Goal: Task Accomplishment & Management: Complete application form

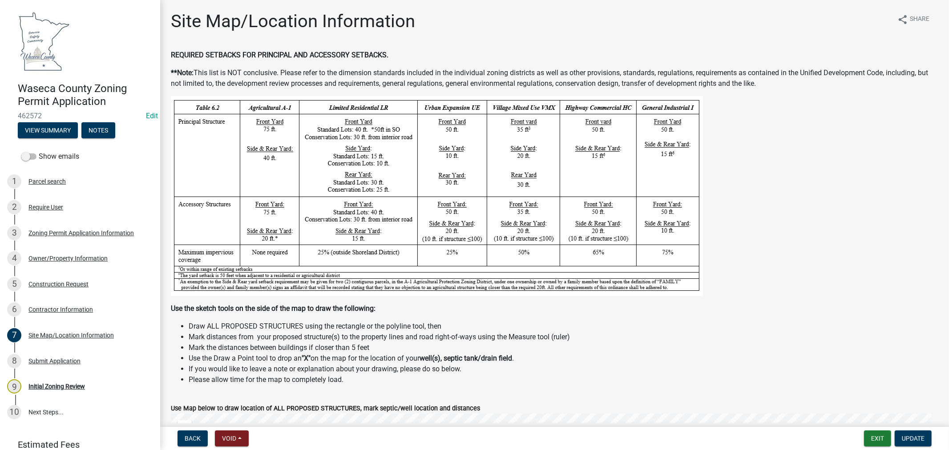
scroll to position [494, 0]
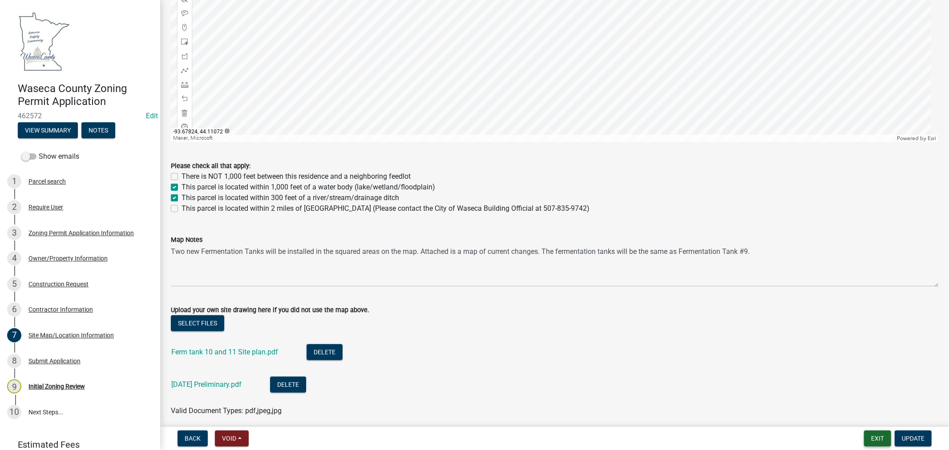
click at [877, 435] on button "Exit" at bounding box center [877, 439] width 27 height 16
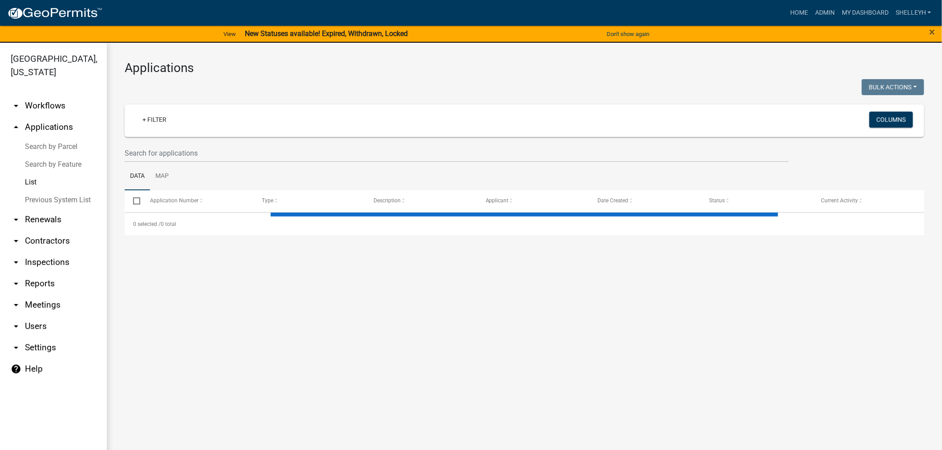
select select "1: 25"
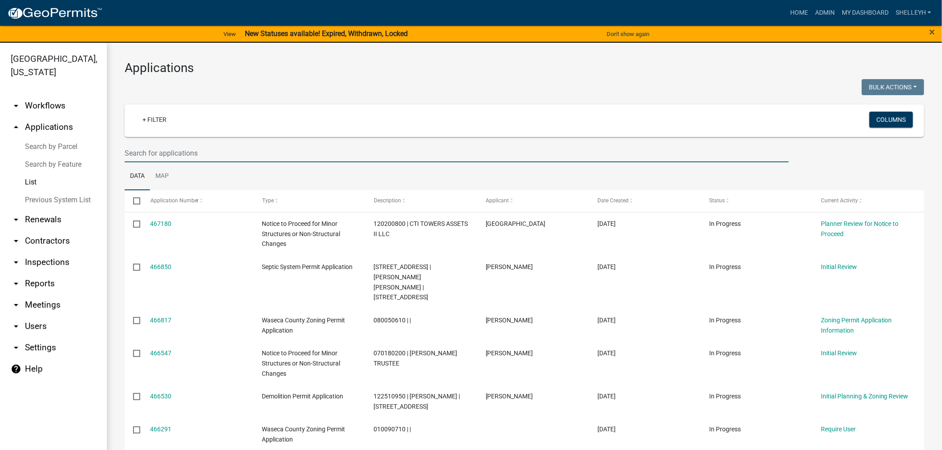
click at [188, 149] on input "text" at bounding box center [457, 153] width 664 height 18
type input "[PERSON_NAME]"
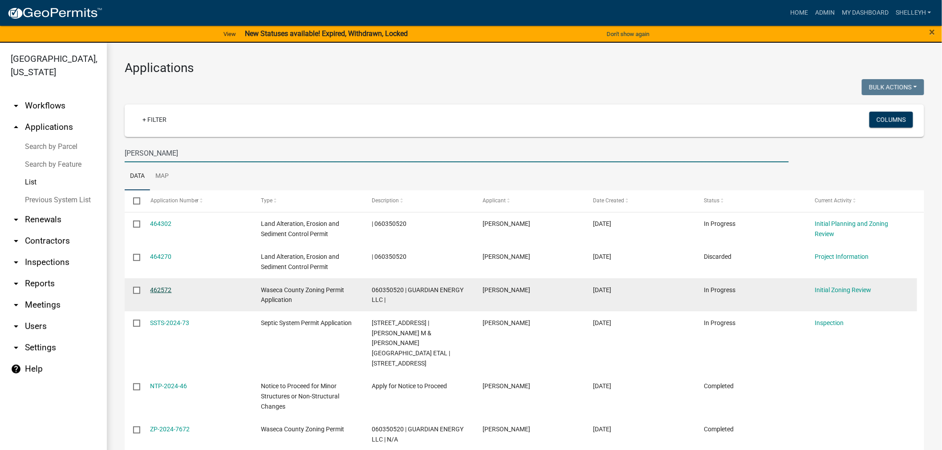
click at [159, 292] on link "462572" at bounding box center [160, 290] width 21 height 7
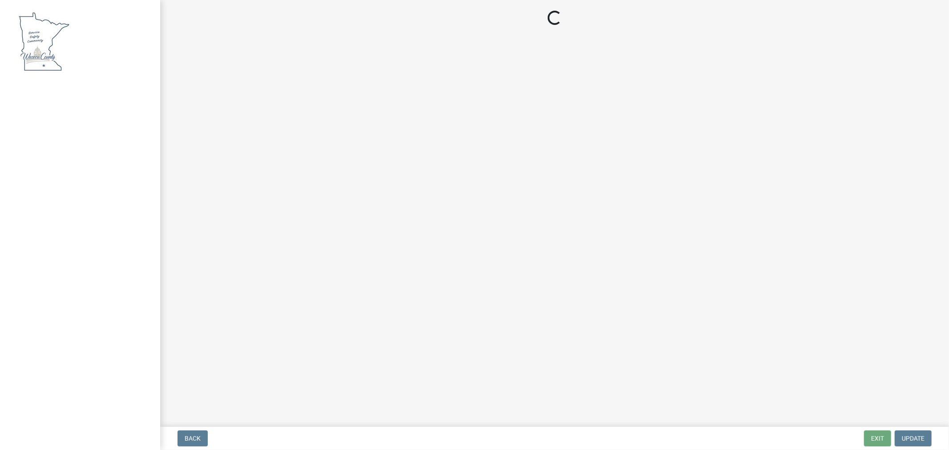
select select "0ec30fea-88bf-494d-976e-89e1060976f8"
select select "72445235-5c6a-4b18-a4d3-d713a78afe07"
select select "aed63dd0-ddda-46d5-8ef8-3a5d93ffbb59"
select select "6d839d38-f784-434a-a355-9dbcceaeb93c"
select select "5adaefc3-805f-48b5-a493-d80b3a70a6b4"
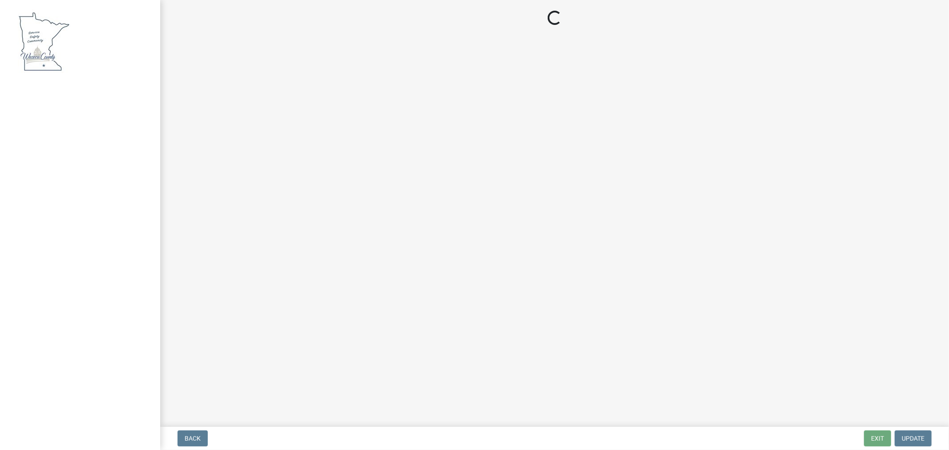
select select "26d425d8-4000-439c-a397-a657bfa62260"
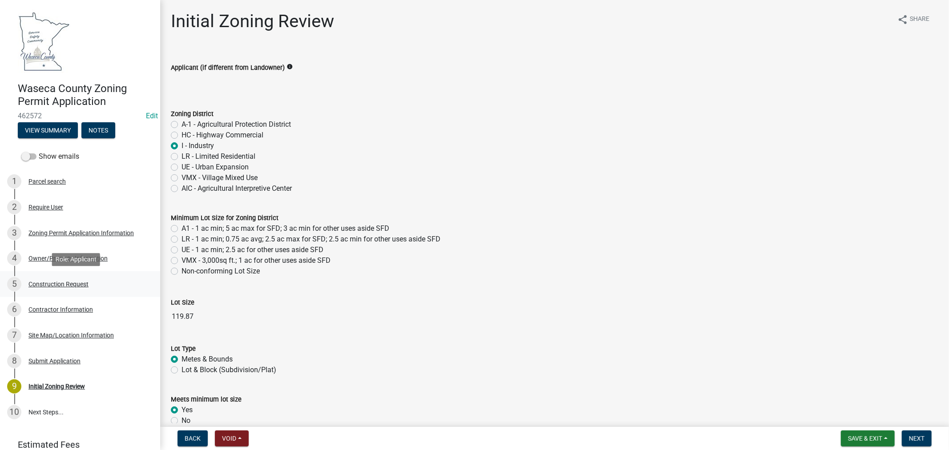
click at [47, 281] on div "Construction Request" at bounding box center [58, 284] width 60 height 6
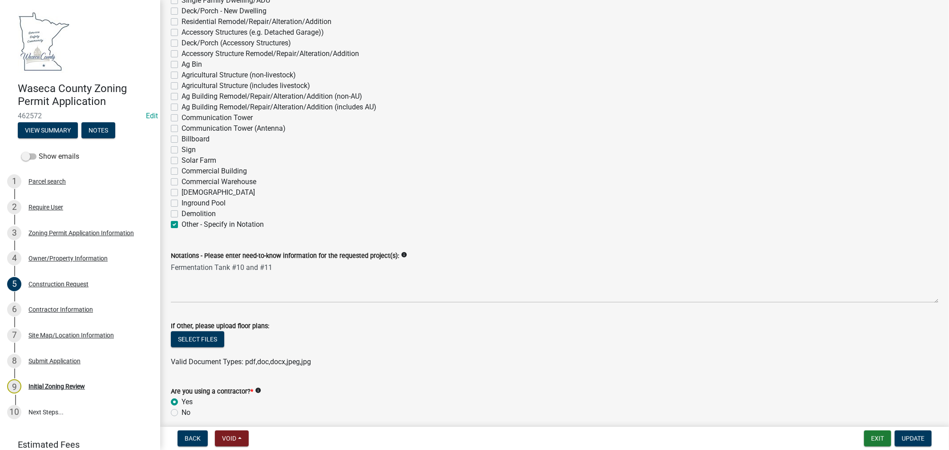
scroll to position [198, 0]
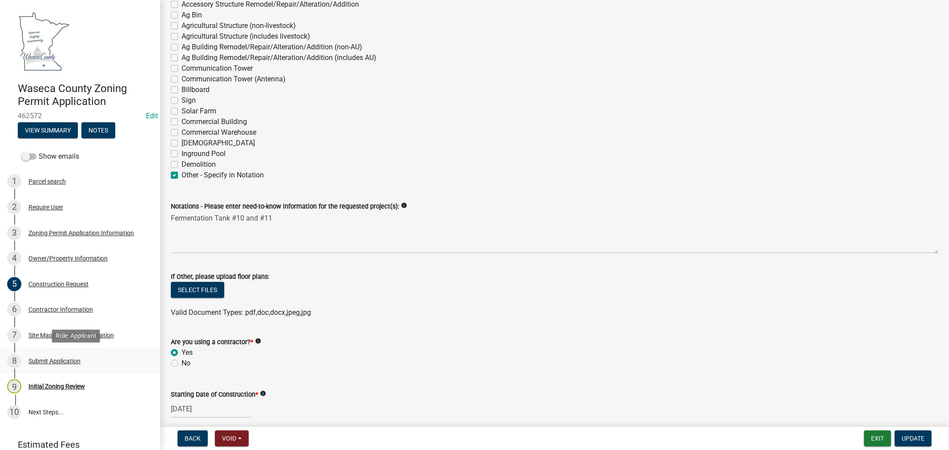
click at [43, 360] on div "Submit Application" at bounding box center [54, 361] width 52 height 6
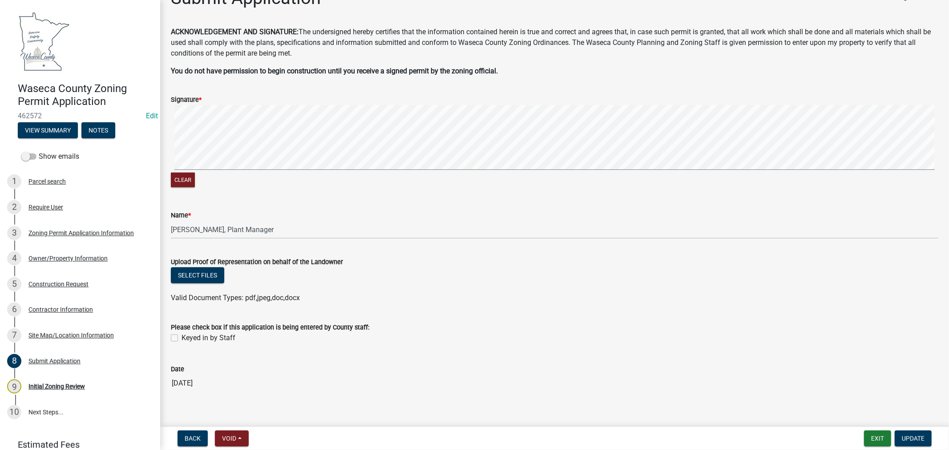
scroll to position [33, 0]
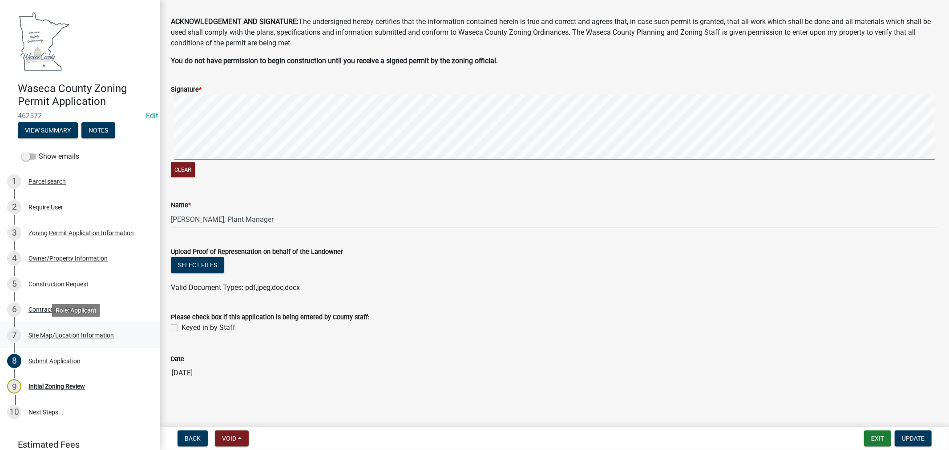
click at [74, 333] on div "Site Map/Location Information" at bounding box center [70, 335] width 85 height 6
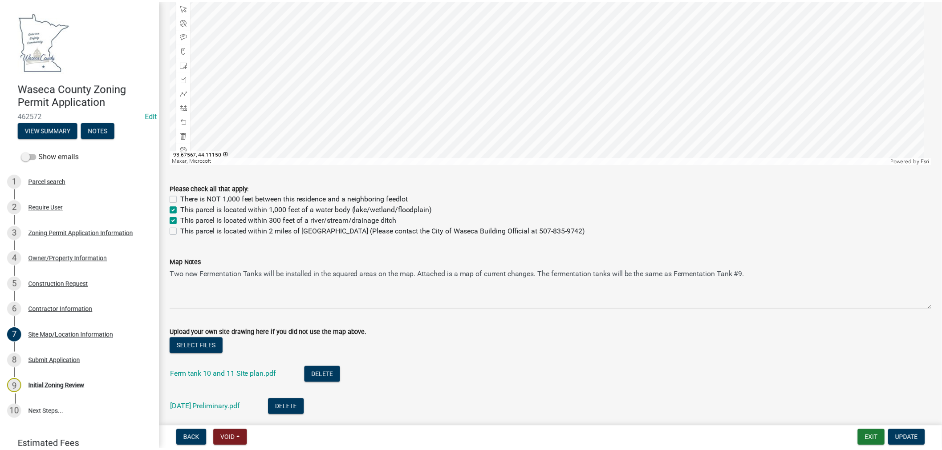
scroll to position [494, 0]
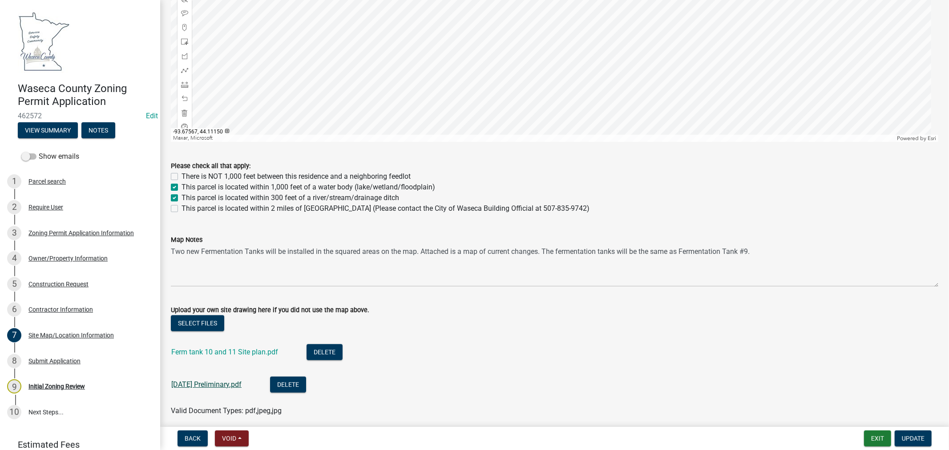
click at [192, 385] on link "[DATE] Preliminary.pdf" at bounding box center [206, 385] width 70 height 8
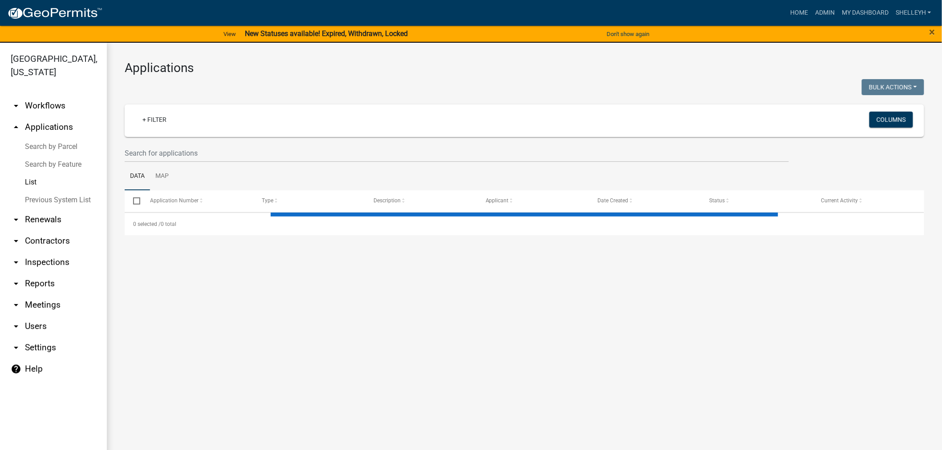
select select "1: 25"
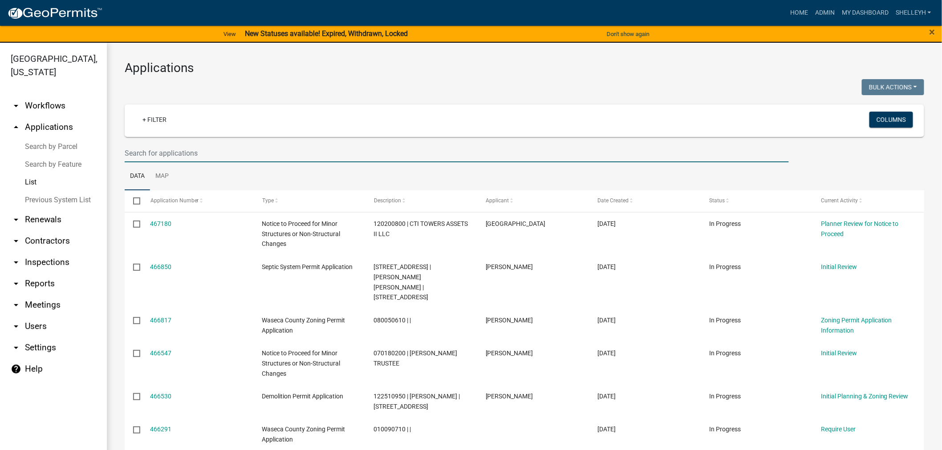
click at [186, 150] on input "text" at bounding box center [457, 153] width 664 height 18
type input "[PERSON_NAME]"
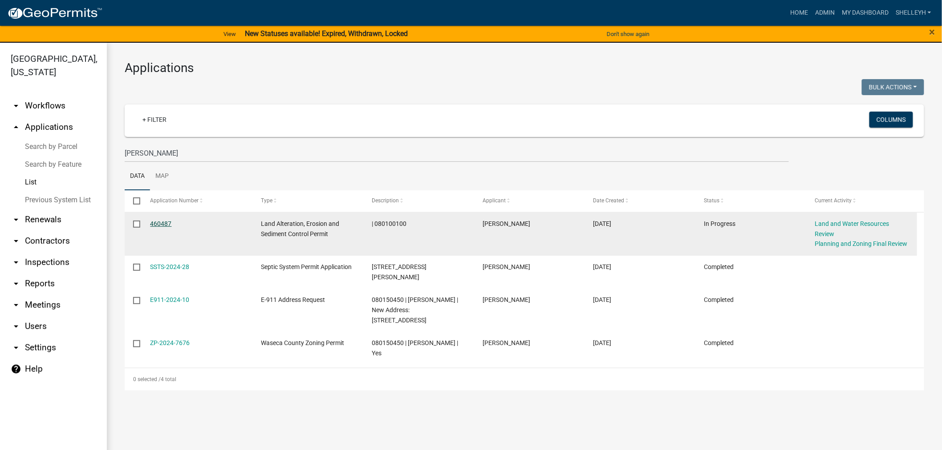
drag, startPoint x: 158, startPoint y: 221, endPoint x: 166, endPoint y: 221, distance: 7.6
click at [158, 221] on link "460487" at bounding box center [160, 223] width 21 height 7
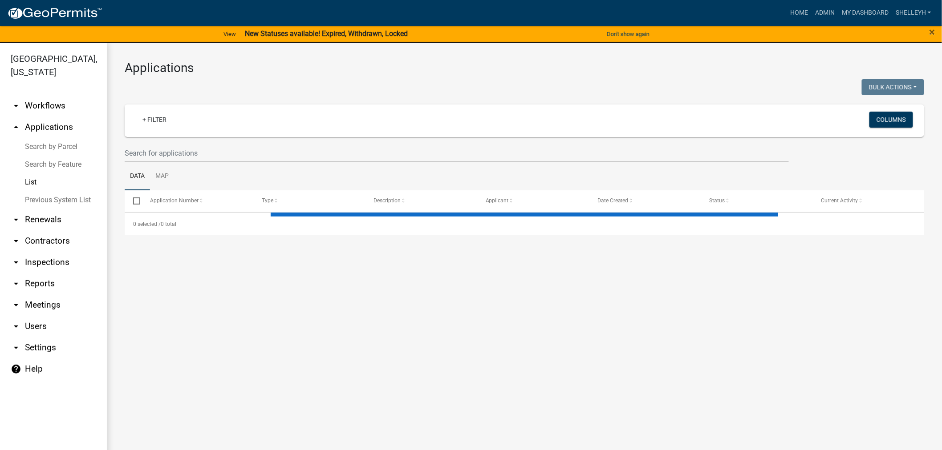
select select "1: 25"
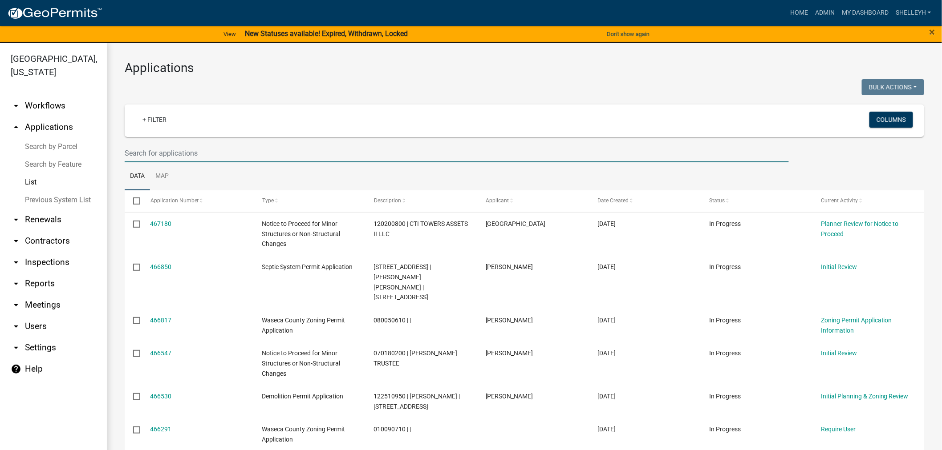
click at [188, 152] on input "text" at bounding box center [457, 153] width 664 height 18
type input "[PERSON_NAME]"
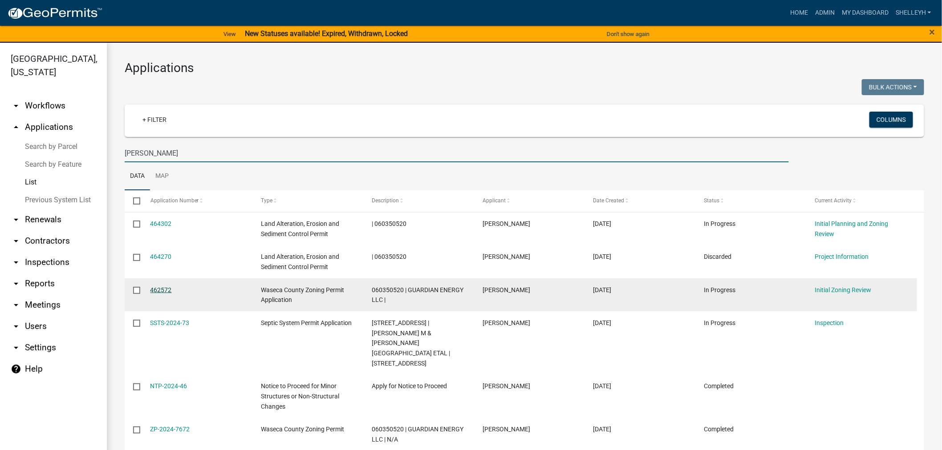
click at [153, 289] on link "462572" at bounding box center [160, 290] width 21 height 7
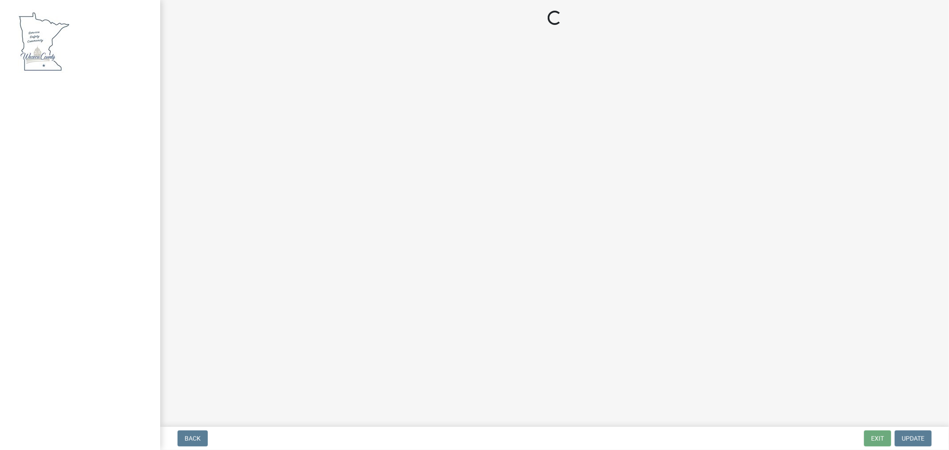
select select "0ec30fea-88bf-494d-976e-89e1060976f8"
select select "72445235-5c6a-4b18-a4d3-d713a78afe07"
select select "aed63dd0-ddda-46d5-8ef8-3a5d93ffbb59"
select select "6d839d38-f784-434a-a355-9dbcceaeb93c"
select select "5adaefc3-805f-48b5-a493-d80b3a70a6b4"
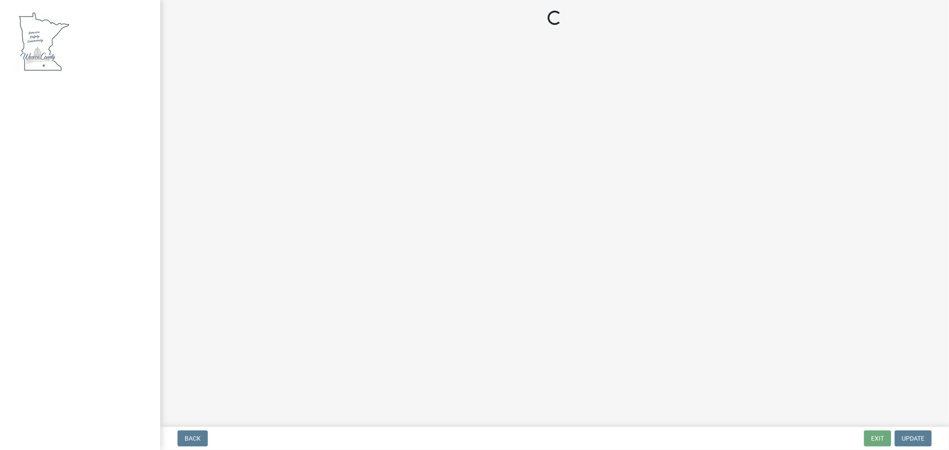
select select "26d425d8-4000-439c-a397-a657bfa62260"
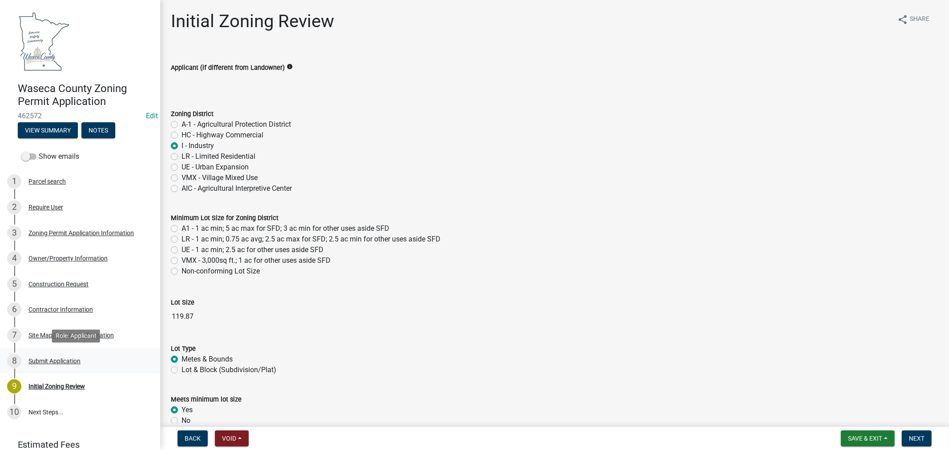
click at [61, 358] on div "Submit Application" at bounding box center [54, 361] width 52 height 6
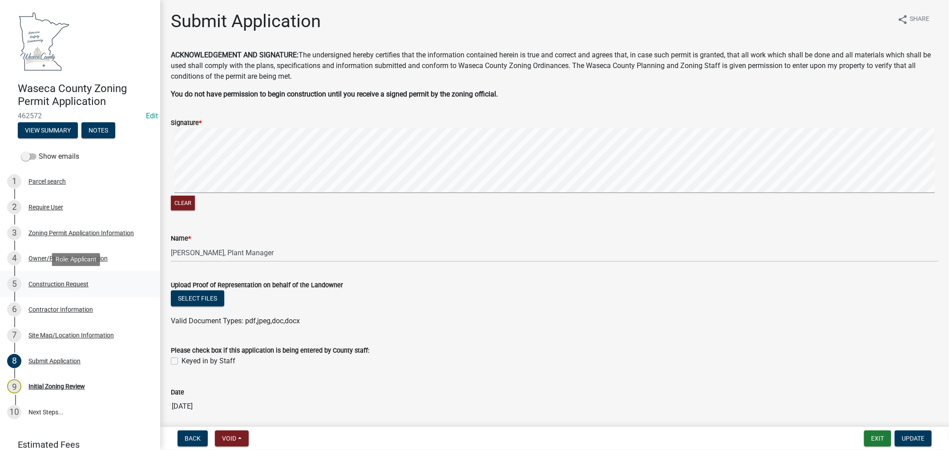
click at [65, 281] on div "Construction Request" at bounding box center [58, 284] width 60 height 6
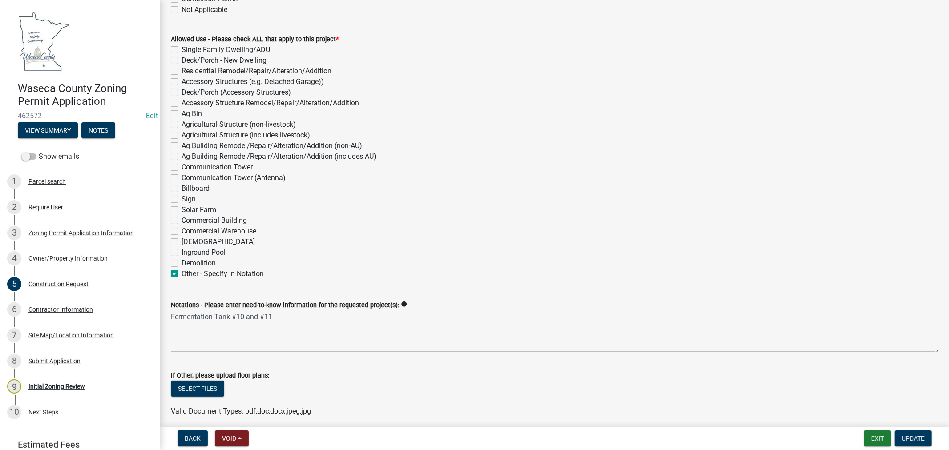
scroll to position [148, 0]
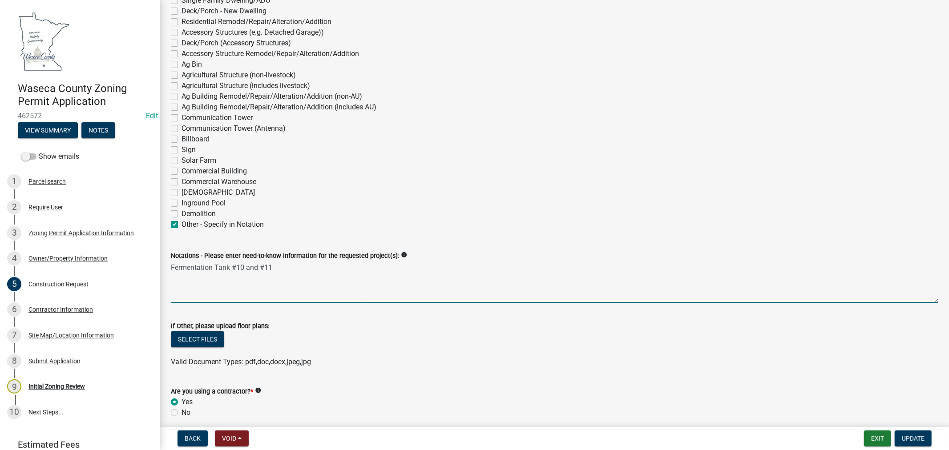
click at [290, 266] on textarea "Fermentation Tank #10 and #11" at bounding box center [555, 282] width 768 height 42
type textarea "Fermentation Tank #10 and #11. Each 50'-0" wide x 57'-9" tall."
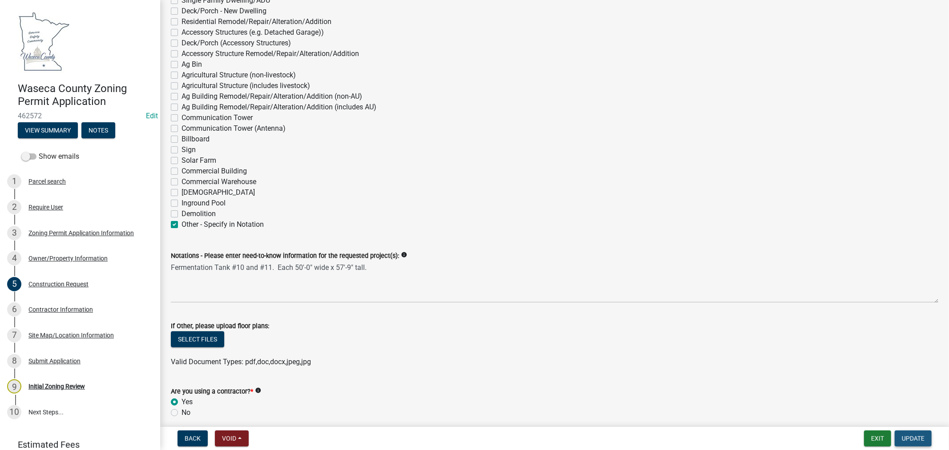
click at [905, 435] on span "Update" at bounding box center [913, 438] width 23 height 7
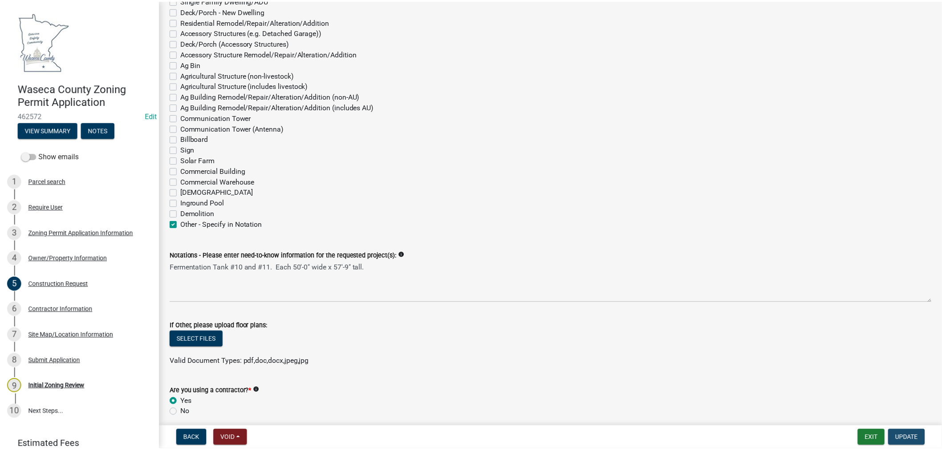
scroll to position [0, 0]
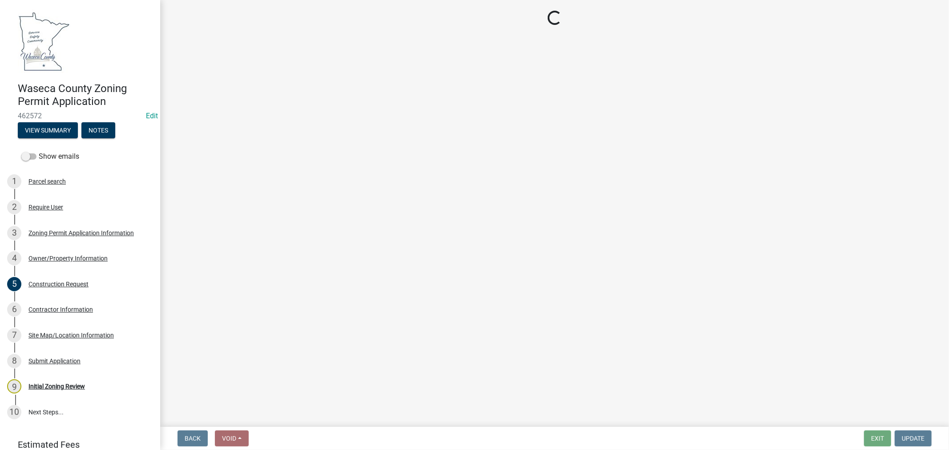
select select "0ec30fea-88bf-494d-976e-89e1060976f8"
select select "72445235-5c6a-4b18-a4d3-d713a78afe07"
select select "aed63dd0-ddda-46d5-8ef8-3a5d93ffbb59"
select select "6d839d38-f784-434a-a355-9dbcceaeb93c"
select select "5adaefc3-805f-48b5-a493-d80b3a70a6b4"
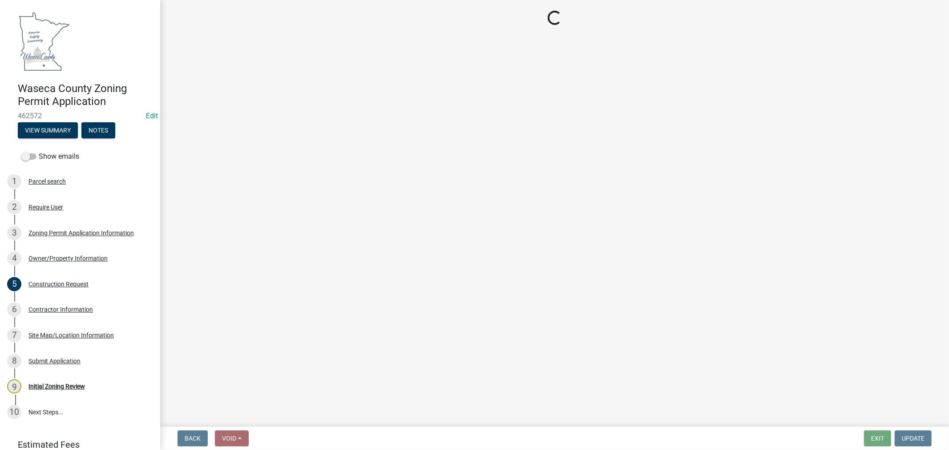
select select "26d425d8-4000-439c-a397-a657bfa62260"
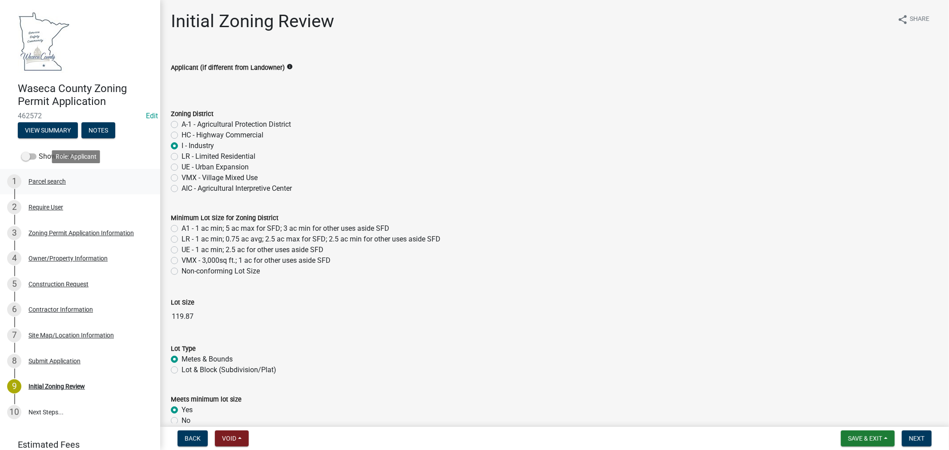
click at [45, 180] on div "Parcel search" at bounding box center [46, 181] width 37 height 6
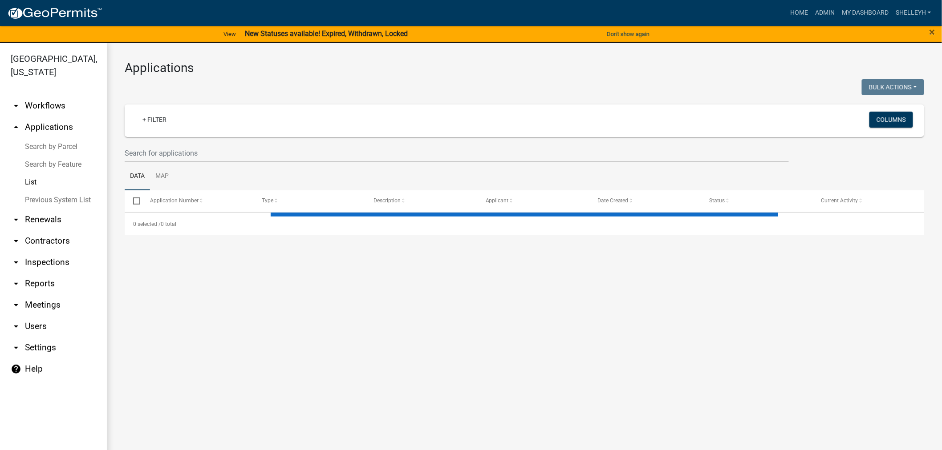
select select "1: 25"
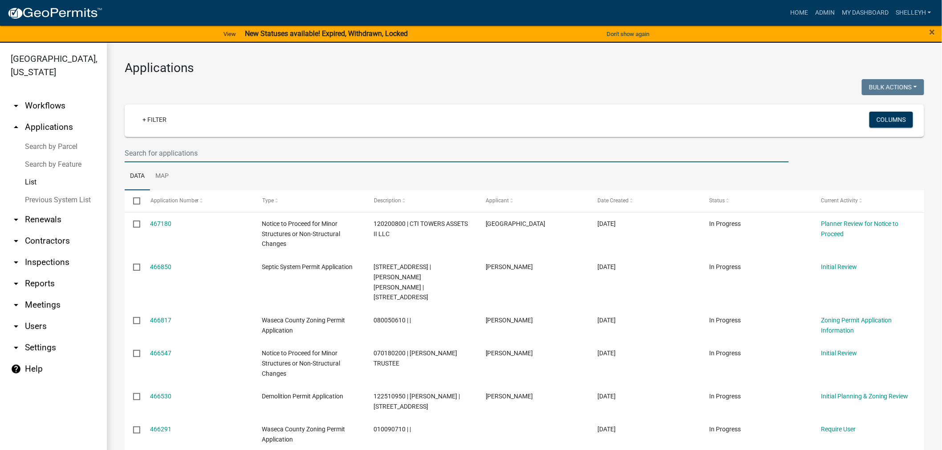
click at [168, 154] on input "text" at bounding box center [457, 153] width 664 height 18
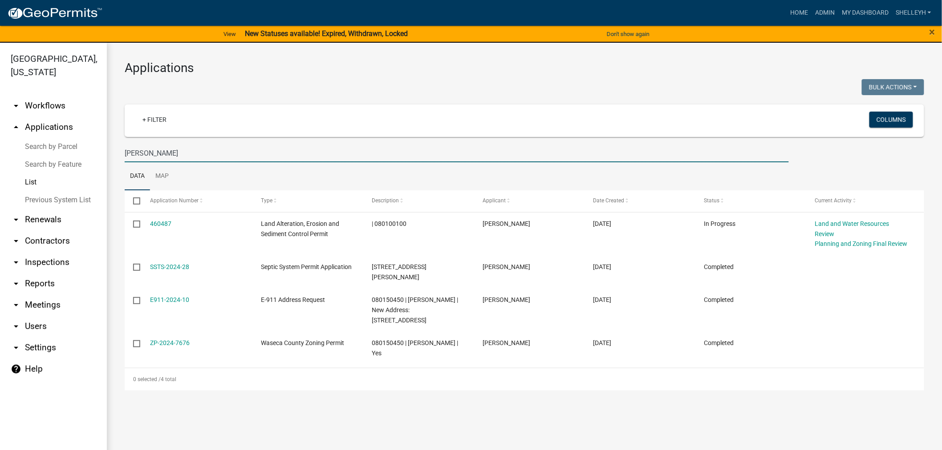
drag, startPoint x: 152, startPoint y: 153, endPoint x: 103, endPoint y: 149, distance: 48.6
click at [105, 149] on div "[GEOGRAPHIC_DATA], [US_STATE] arrow_drop_down Workflows List arrow_drop_up Appl…" at bounding box center [471, 252] width 942 height 418
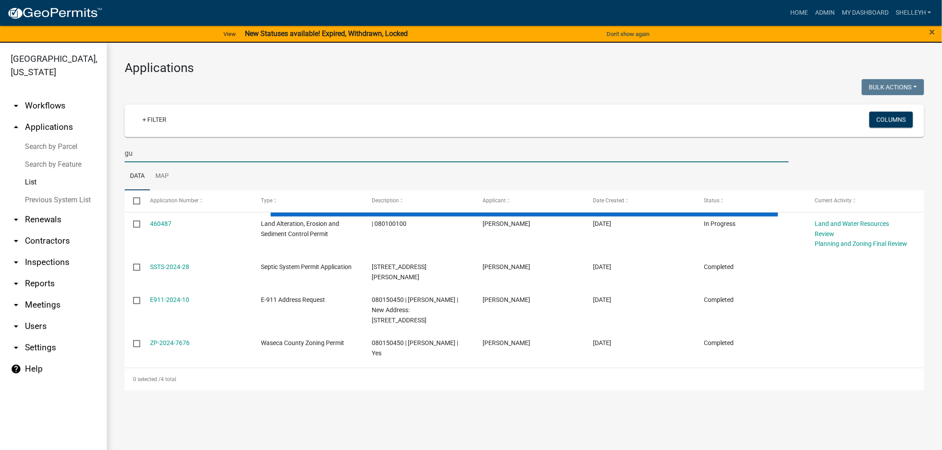
type input "g"
type input "[PERSON_NAME]"
select select "1: 25"
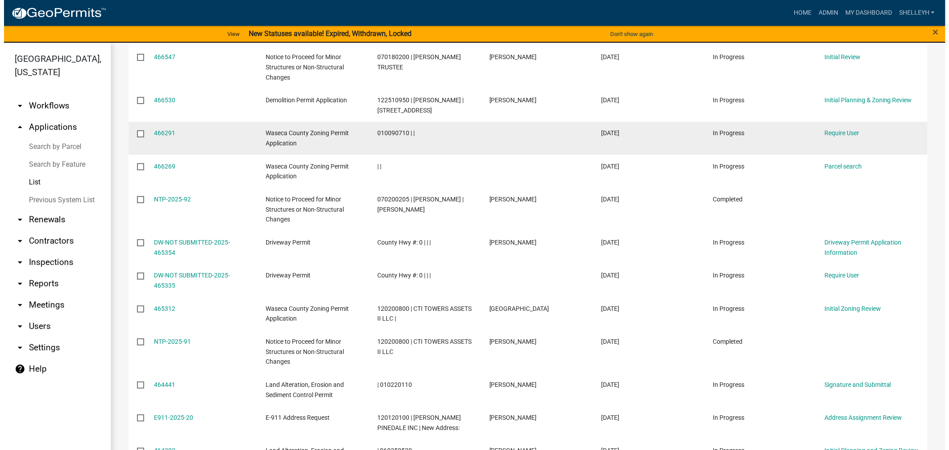
scroll to position [46, 0]
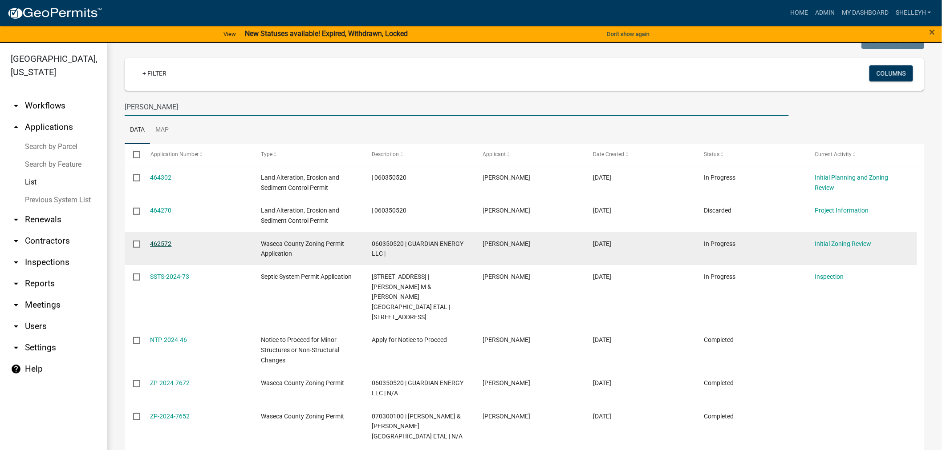
click at [159, 244] on link "462572" at bounding box center [160, 243] width 21 height 7
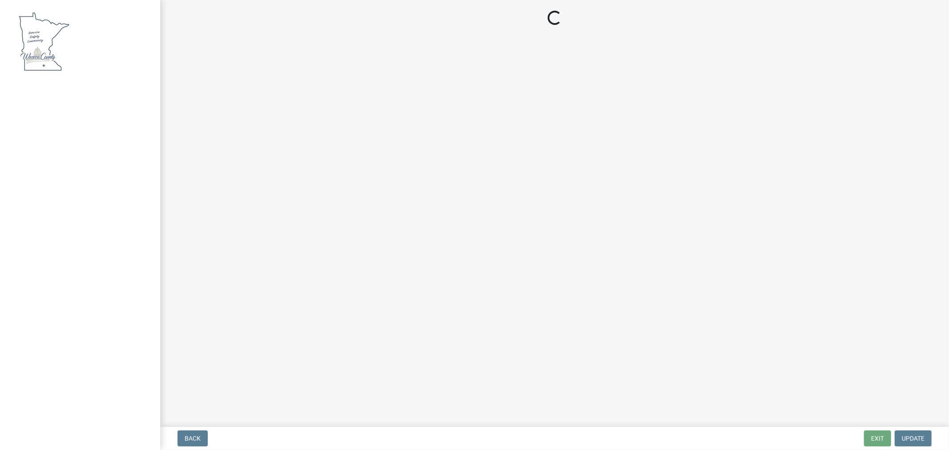
select select "0ec30fea-88bf-494d-976e-89e1060976f8"
select select "72445235-5c6a-4b18-a4d3-d713a78afe07"
select select "aed63dd0-ddda-46d5-8ef8-3a5d93ffbb59"
select select "6d839d38-f784-434a-a355-9dbcceaeb93c"
select select "5adaefc3-805f-48b5-a493-d80b3a70a6b4"
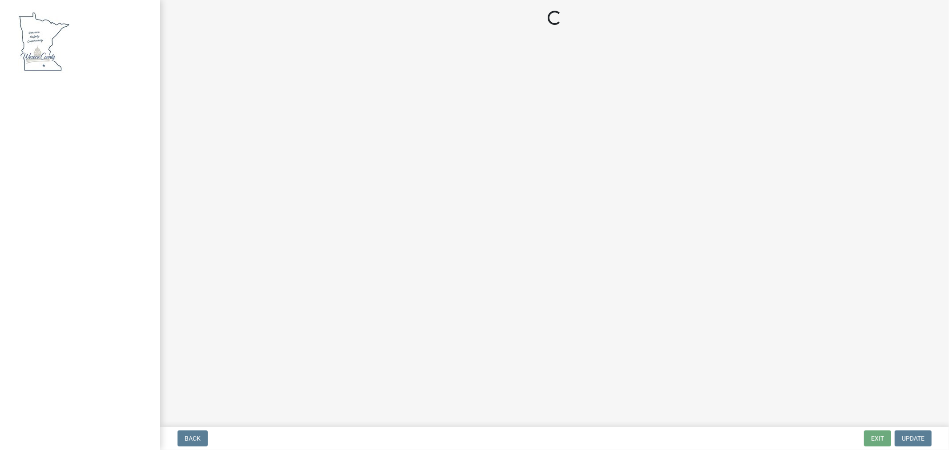
select select "26d425d8-4000-439c-a397-a657bfa62260"
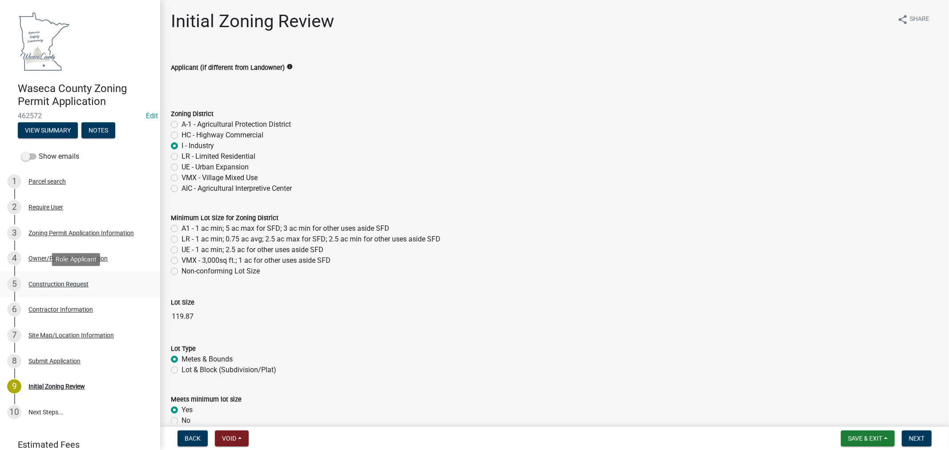
click at [69, 282] on div "Construction Request" at bounding box center [58, 284] width 60 height 6
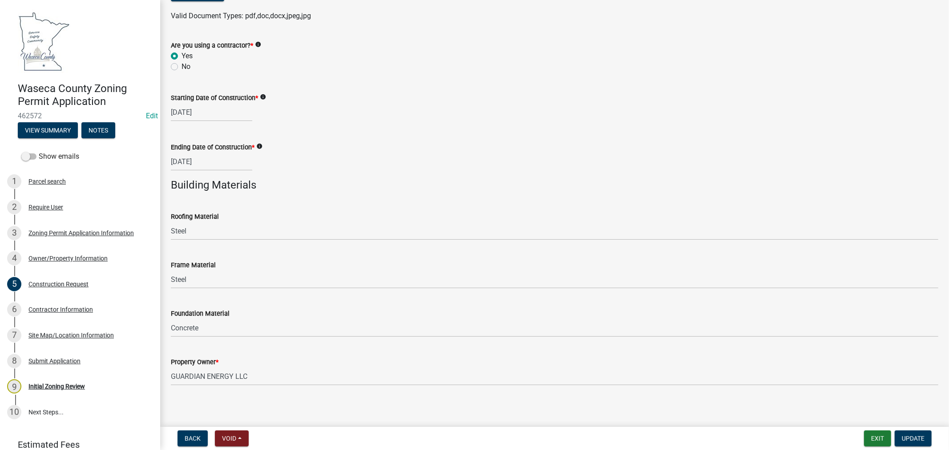
scroll to position [498, 0]
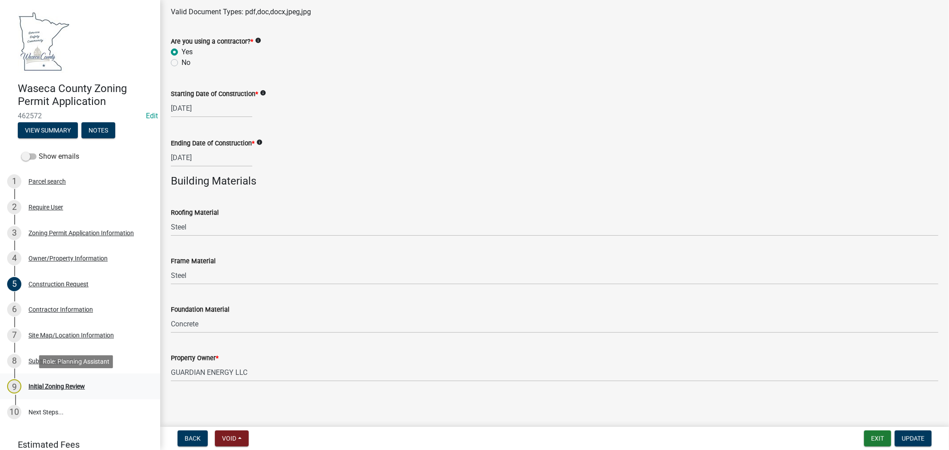
click at [55, 386] on div "Initial Zoning Review" at bounding box center [56, 387] width 57 height 6
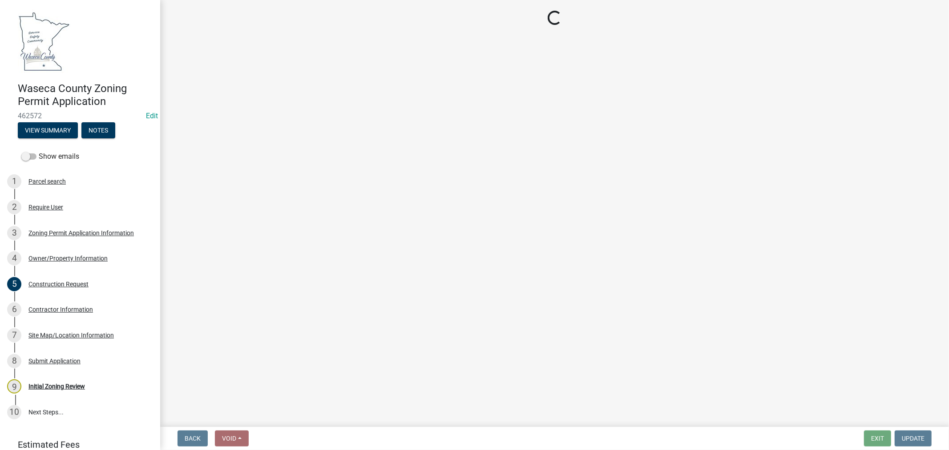
select select "0ec30fea-88bf-494d-976e-89e1060976f8"
select select "72445235-5c6a-4b18-a4d3-d713a78afe07"
select select "aed63dd0-ddda-46d5-8ef8-3a5d93ffbb59"
select select "6d839d38-f784-434a-a355-9dbcceaeb93c"
select select "5adaefc3-805f-48b5-a493-d80b3a70a6b4"
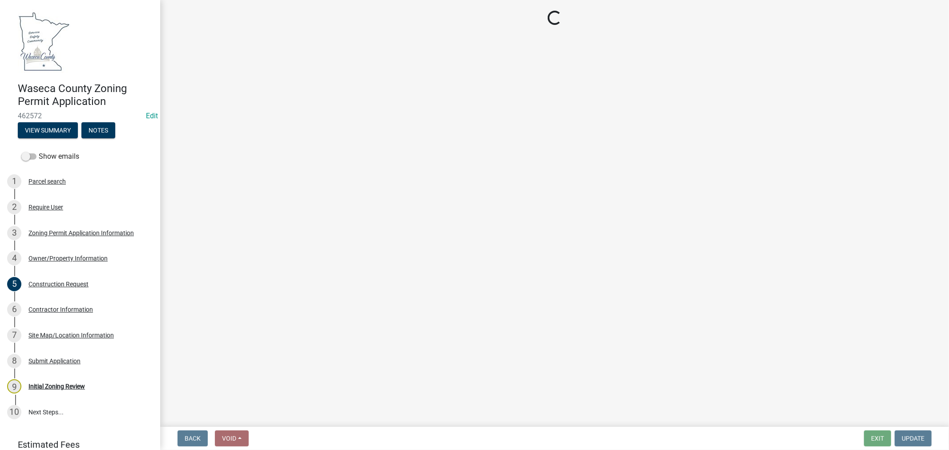
select select "26d425d8-4000-439c-a397-a657bfa62260"
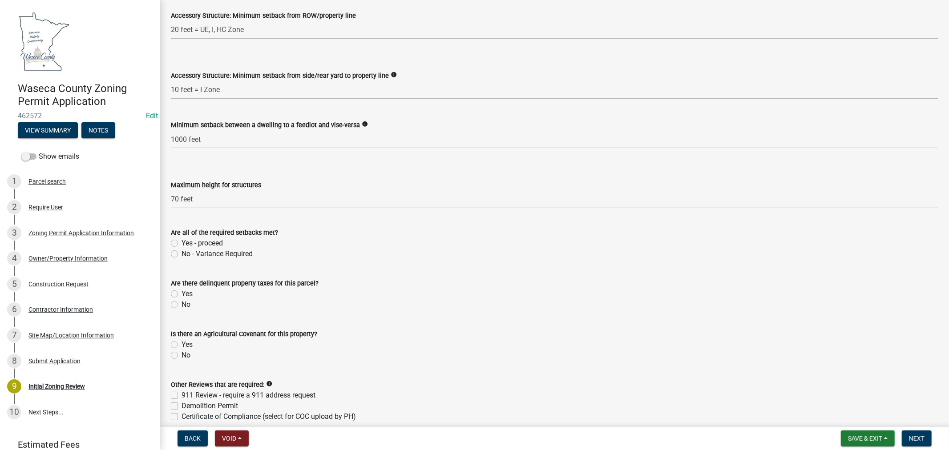
scroll to position [1533, 0]
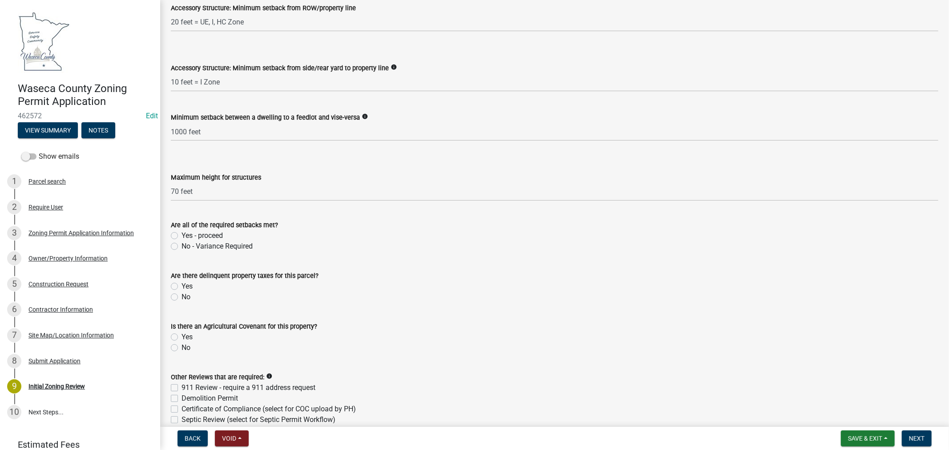
drag, startPoint x: 174, startPoint y: 235, endPoint x: 182, endPoint y: 239, distance: 9.2
click at [182, 237] on label "Yes - proceed" at bounding box center [202, 236] width 41 height 11
click at [182, 236] on input "Yes - proceed" at bounding box center [185, 234] width 6 height 6
radio input "true"
click at [170, 296] on div "Are there delinquent property taxes for this parcel? Yes No" at bounding box center [554, 281] width 781 height 43
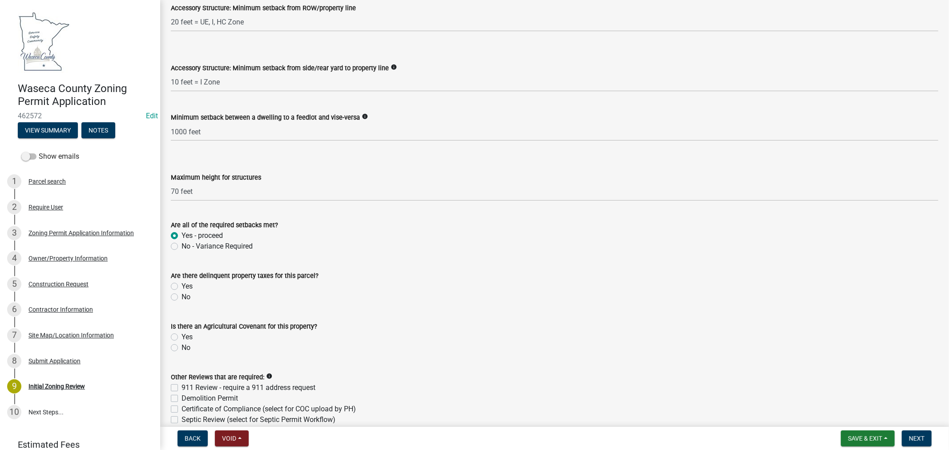
click at [182, 348] on label "No" at bounding box center [186, 348] width 9 height 11
click at [182, 348] on input "No" at bounding box center [185, 346] width 6 height 6
radio input "true"
click at [182, 296] on label "No" at bounding box center [186, 297] width 9 height 11
click at [182, 296] on input "No" at bounding box center [185, 295] width 6 height 6
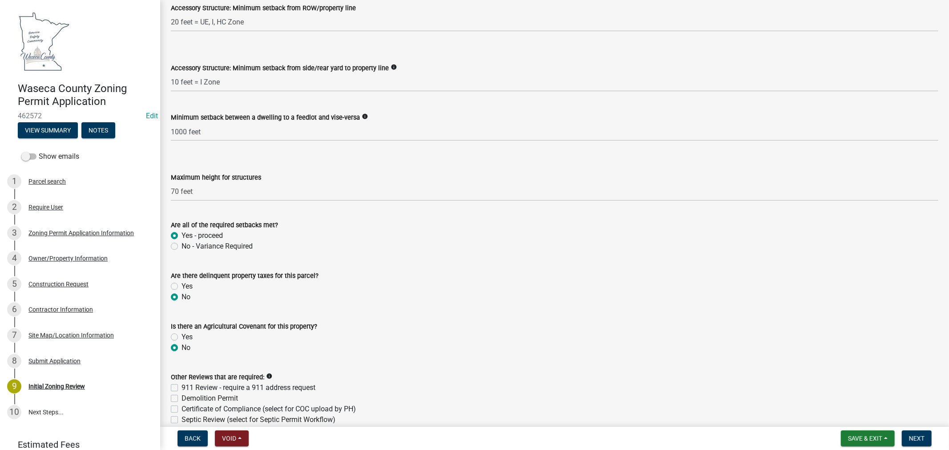
radio input "true"
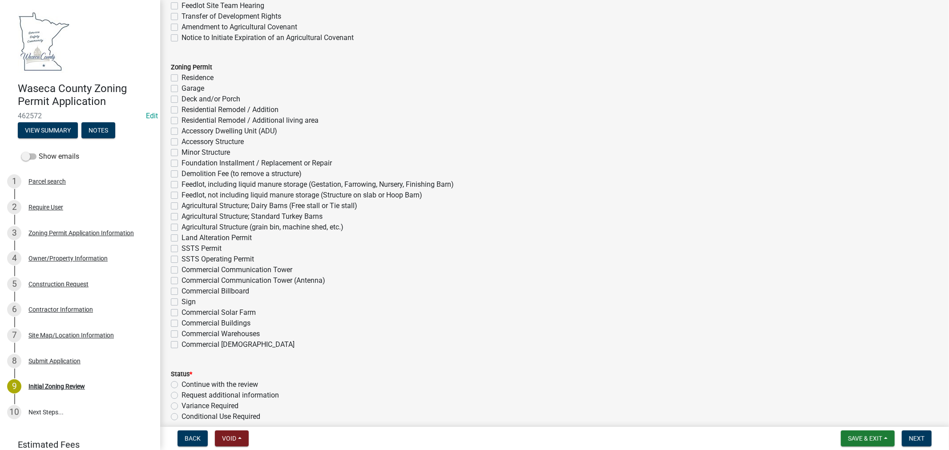
scroll to position [2324, 0]
drag, startPoint x: 172, startPoint y: 323, endPoint x: 191, endPoint y: 326, distance: 19.8
click at [182, 323] on label "Commercial Buildings" at bounding box center [216, 323] width 69 height 11
click at [182, 323] on input "Commercial Buildings" at bounding box center [185, 321] width 6 height 6
checkbox input "true"
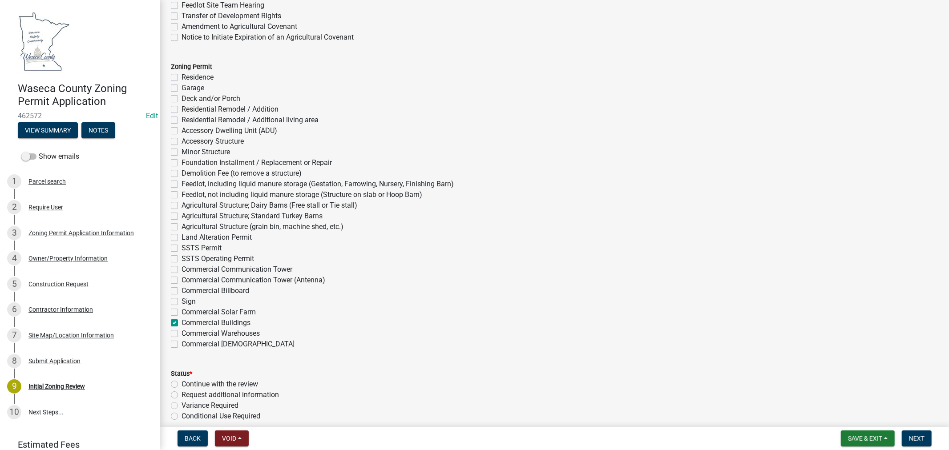
checkbox input "false"
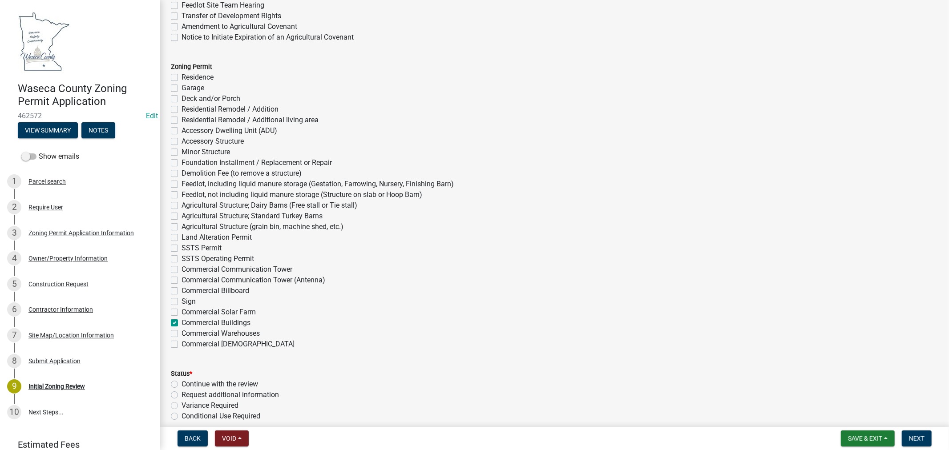
checkbox input "false"
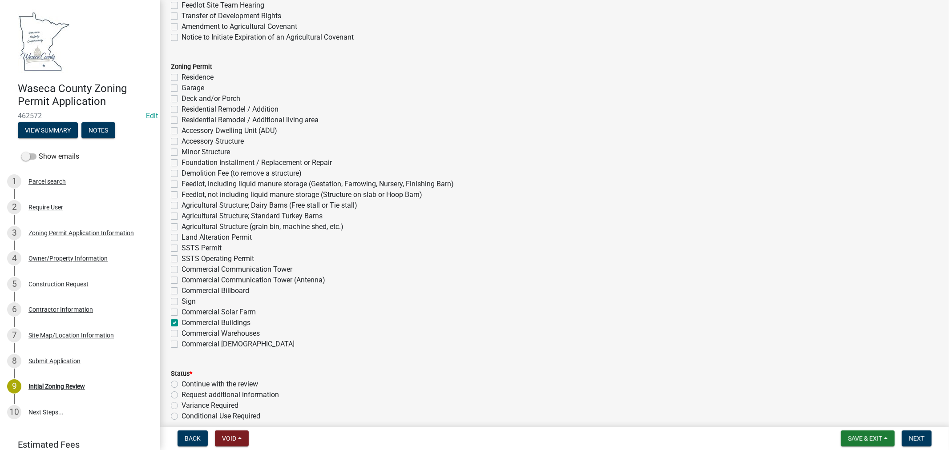
checkbox input "false"
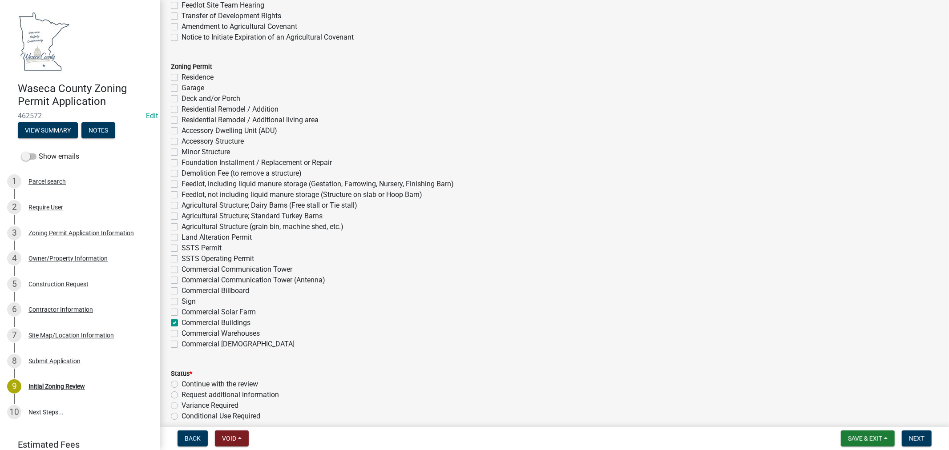
checkbox input "false"
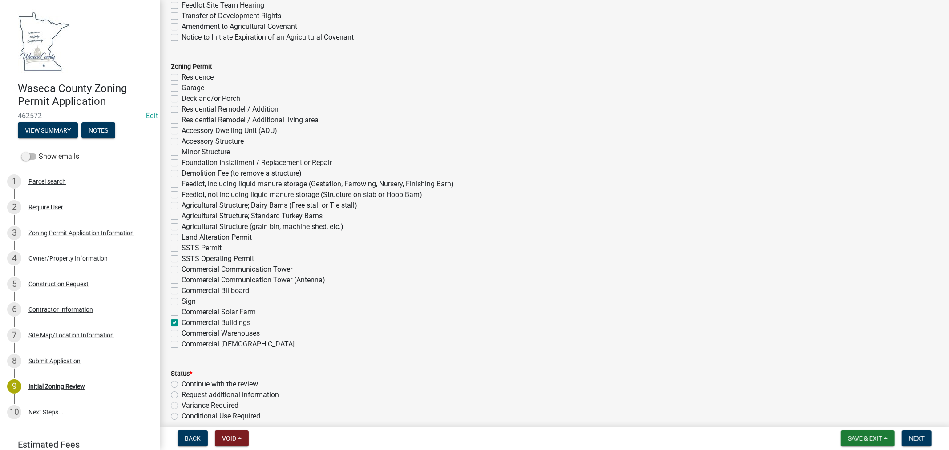
checkbox input "false"
checkbox input "true"
checkbox input "false"
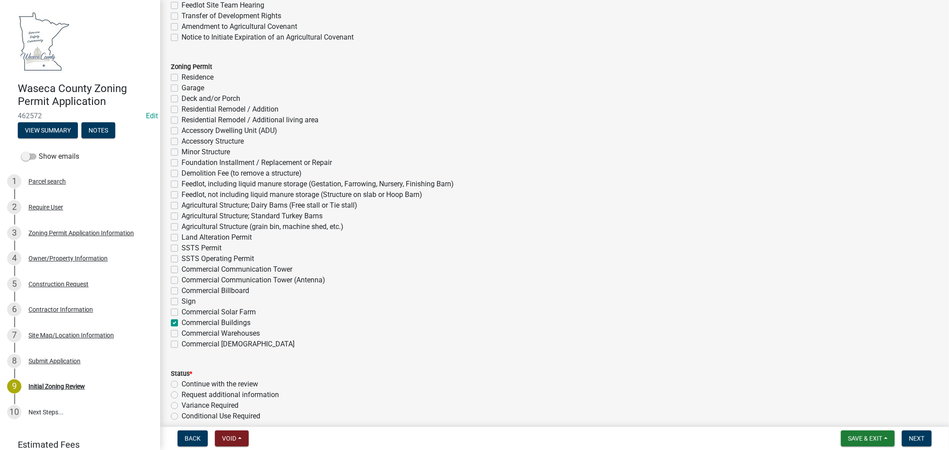
checkbox input "false"
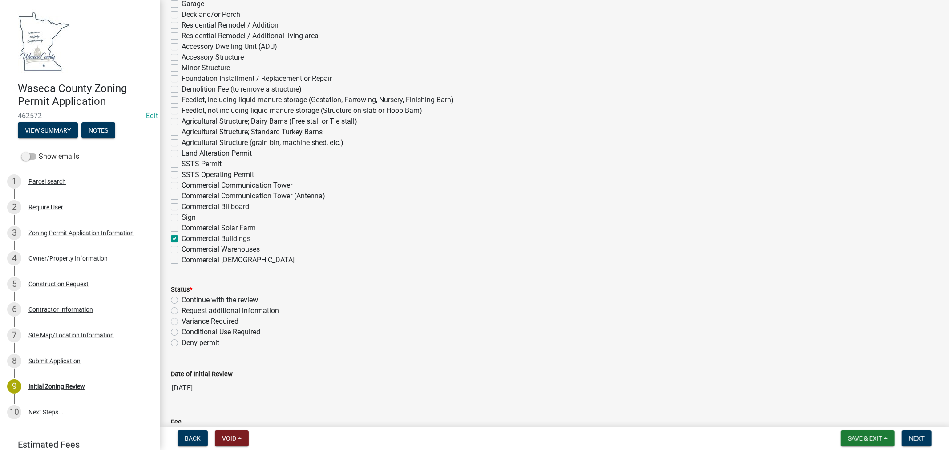
scroll to position [2423, 0]
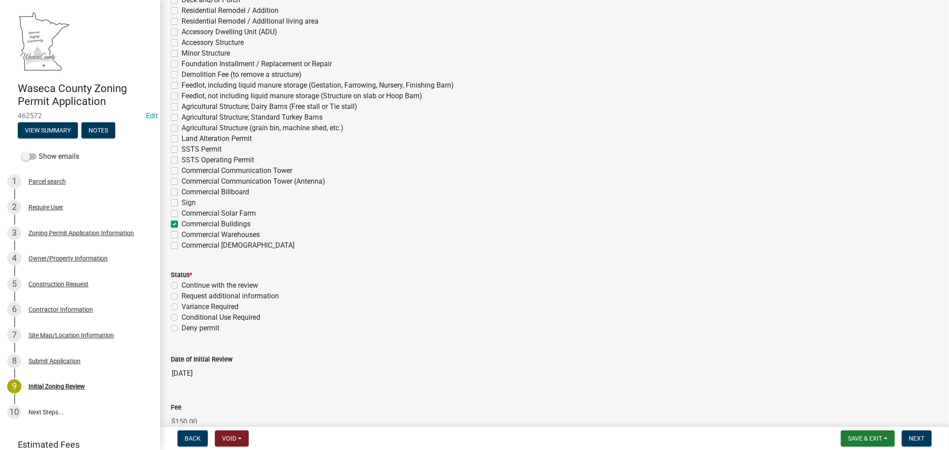
click at [182, 287] on label "Continue with the review" at bounding box center [220, 285] width 77 height 11
click at [182, 286] on input "Continue with the review" at bounding box center [185, 283] width 6 height 6
radio input "true"
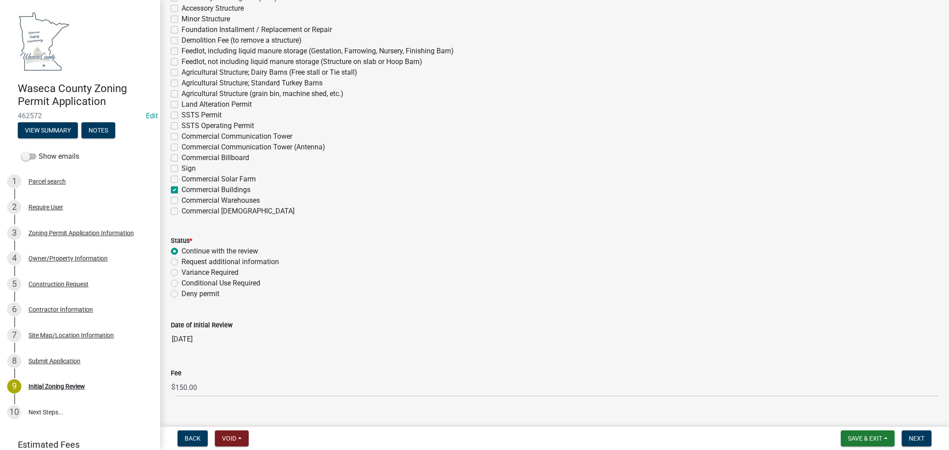
scroll to position [2472, 0]
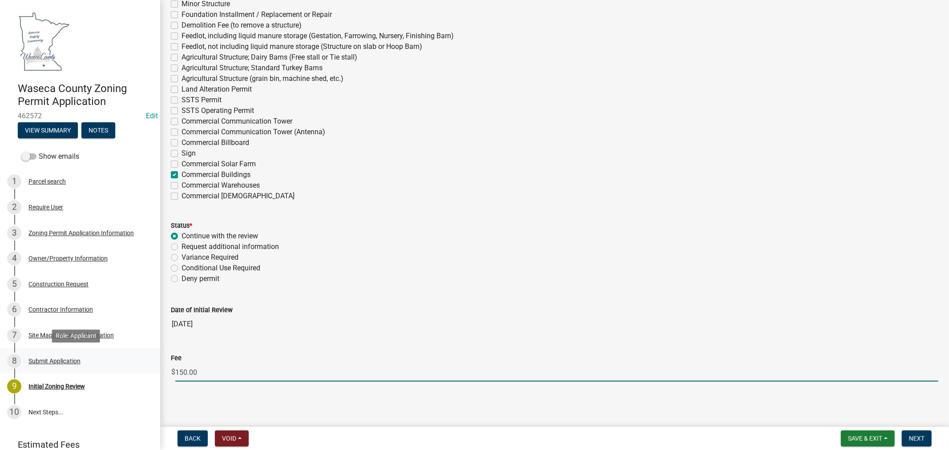
drag, startPoint x: 202, startPoint y: 372, endPoint x: 138, endPoint y: 372, distance: 63.2
click at [138, 372] on div "Waseca County Zoning Permit Application 462572 Edit View Summary Notes Show ema…" at bounding box center [474, 225] width 949 height 450
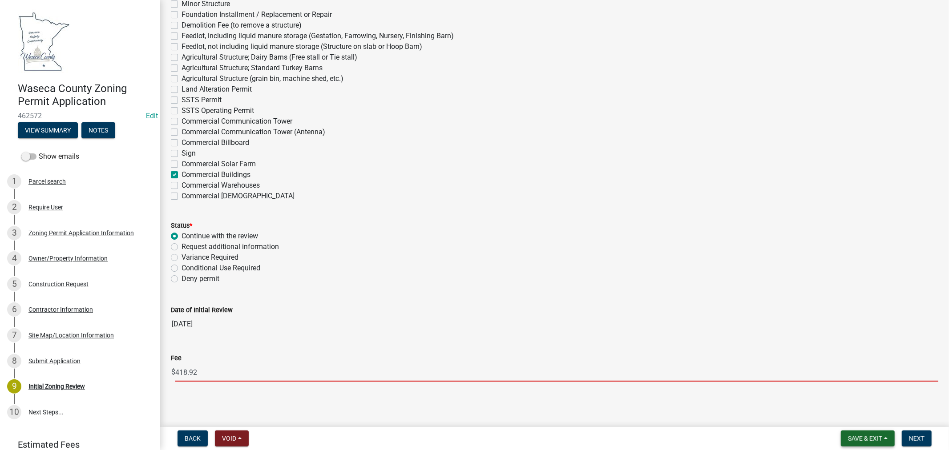
type input "418.92"
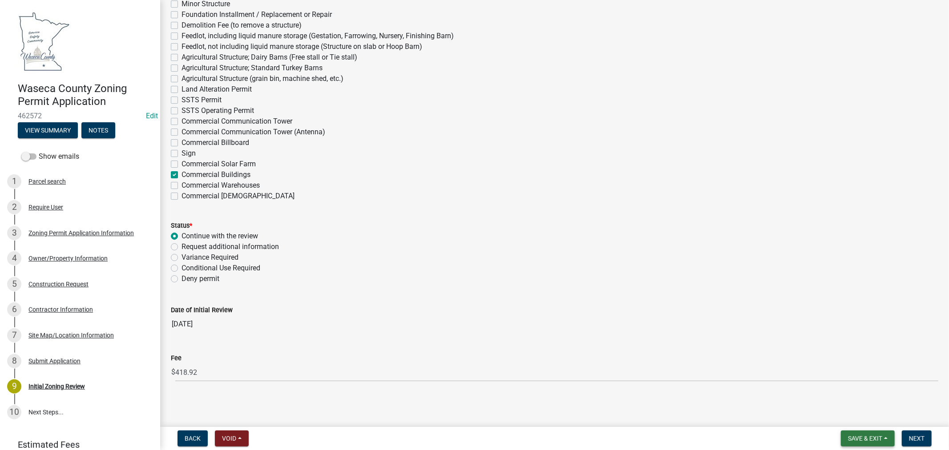
click at [858, 439] on span "Save & Exit" at bounding box center [865, 438] width 34 height 7
click at [856, 418] on button "Save & Exit" at bounding box center [859, 415] width 71 height 21
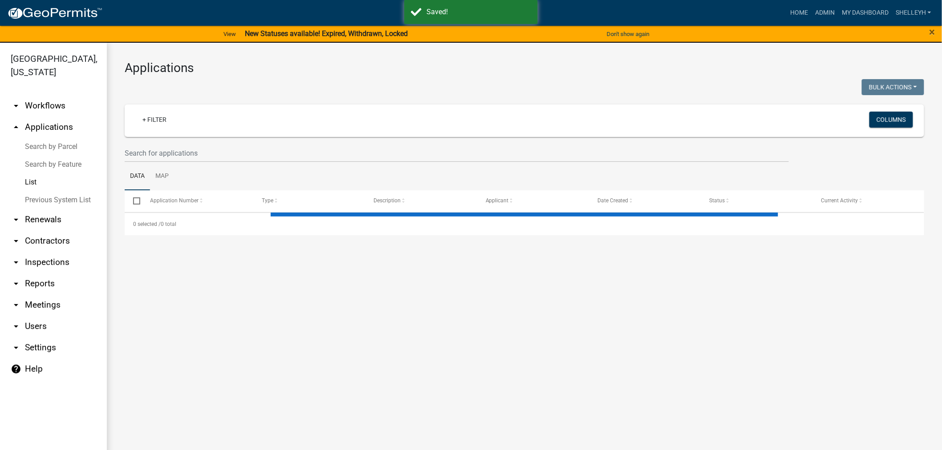
select select "1: 25"
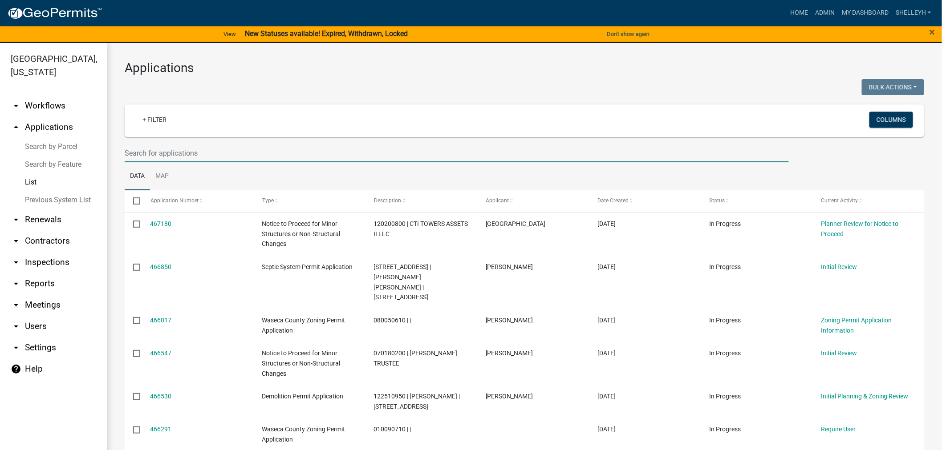
click at [194, 152] on input "text" at bounding box center [457, 153] width 664 height 18
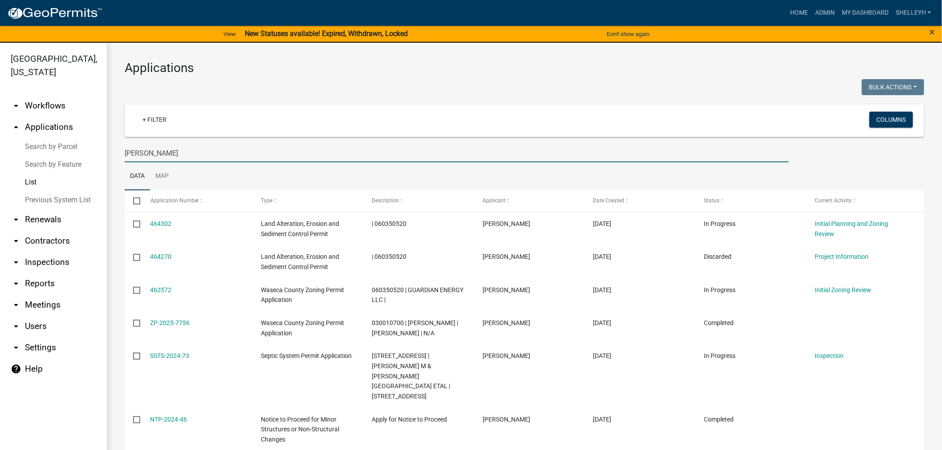
type input "[PERSON_NAME]"
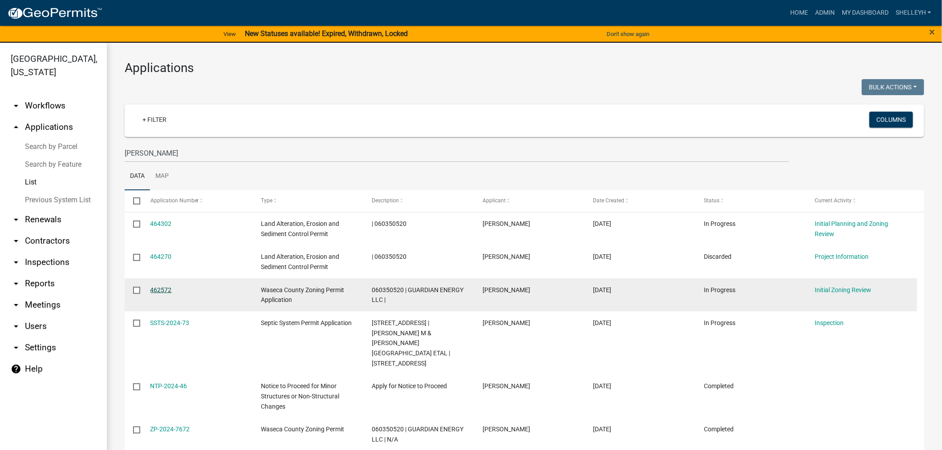
click at [161, 288] on link "462572" at bounding box center [160, 290] width 21 height 7
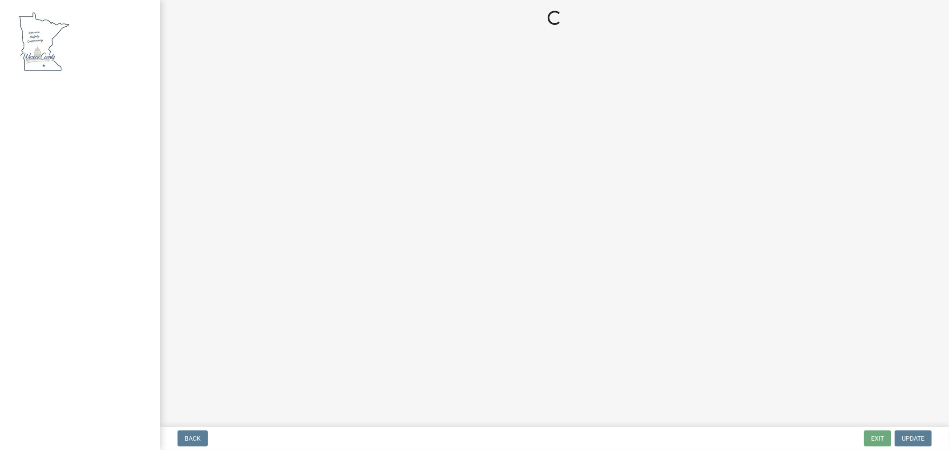
select select "0ec30fea-88bf-494d-976e-89e1060976f8"
select select "72445235-5c6a-4b18-a4d3-d713a78afe07"
select select "aed63dd0-ddda-46d5-8ef8-3a5d93ffbb59"
select select "6d839d38-f784-434a-a355-9dbcceaeb93c"
select select "5adaefc3-805f-48b5-a493-d80b3a70a6b4"
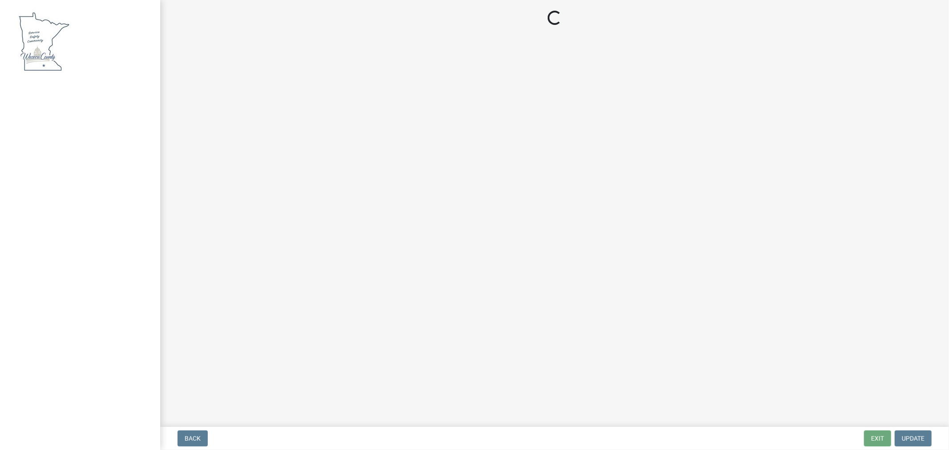
select select "26d425d8-4000-439c-a397-a657bfa62260"
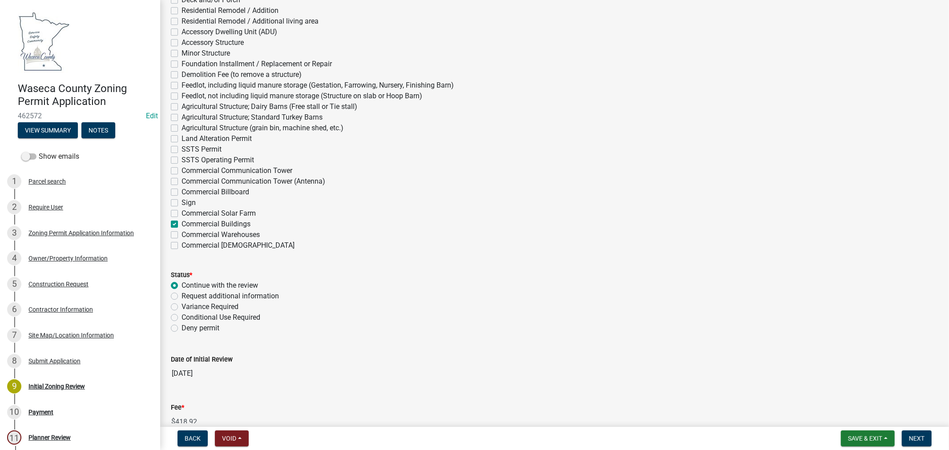
scroll to position [2472, 0]
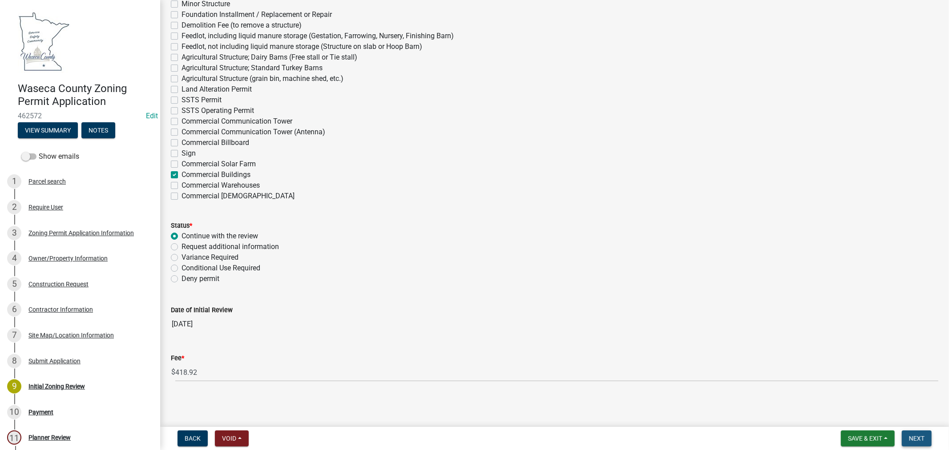
click at [915, 437] on span "Next" at bounding box center [917, 438] width 16 height 7
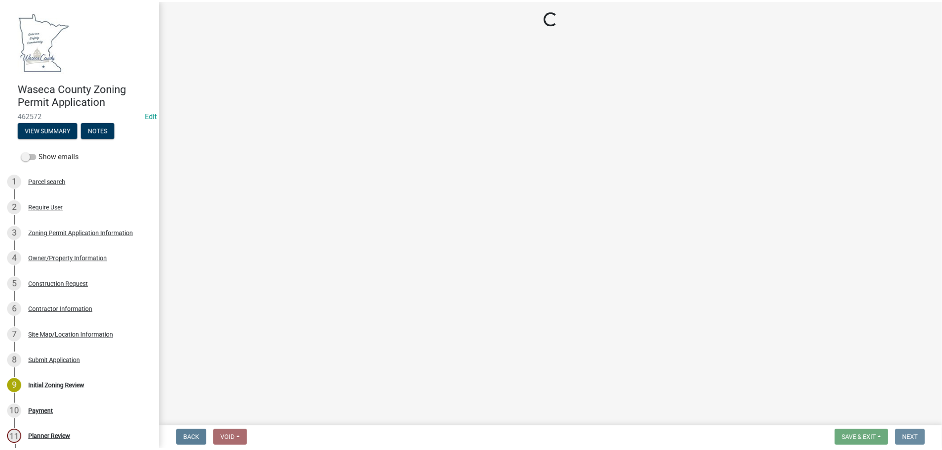
scroll to position [0, 0]
select select "3: 3"
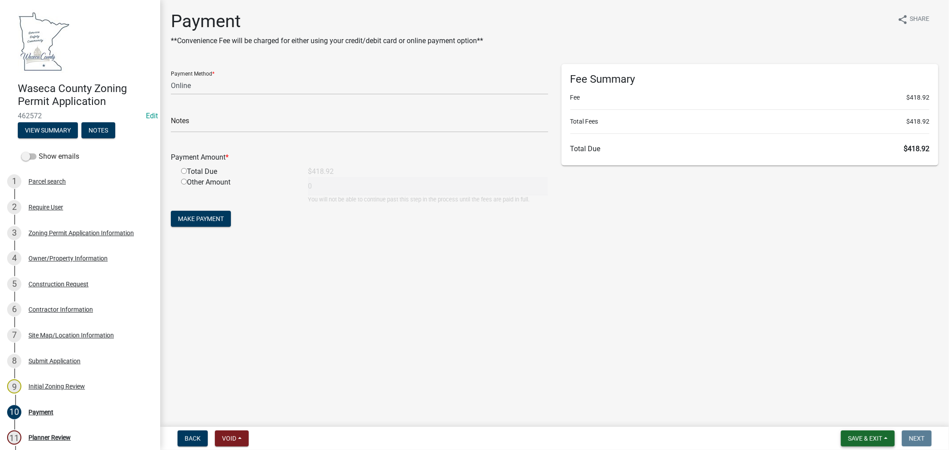
click at [875, 437] on span "Save & Exit" at bounding box center [865, 438] width 34 height 7
click at [849, 418] on button "Save & Exit" at bounding box center [859, 415] width 71 height 21
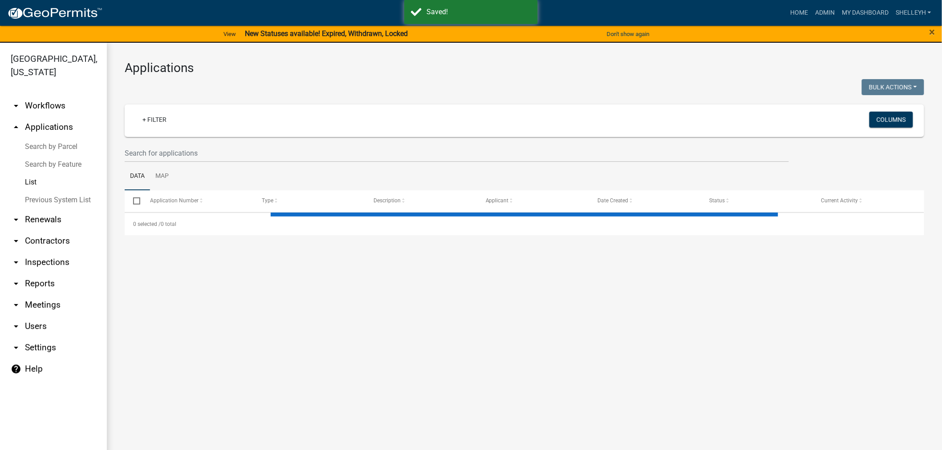
select select "1: 25"
